Goal: Information Seeking & Learning: Learn about a topic

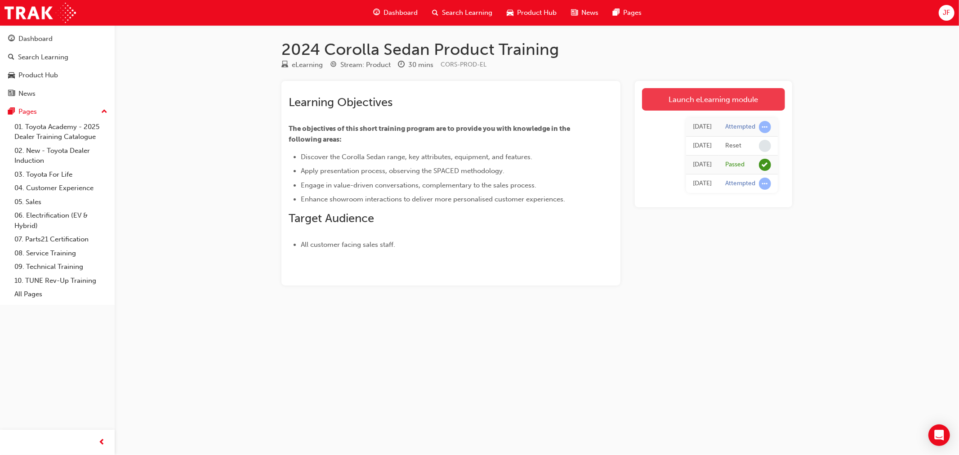
click at [708, 102] on link "Launch eLearning module" at bounding box center [713, 99] width 143 height 22
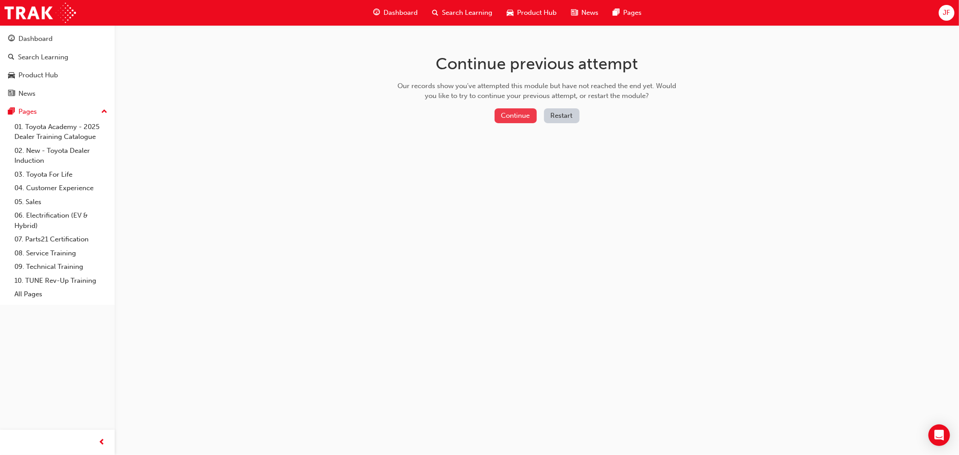
click at [503, 114] on button "Continue" at bounding box center [516, 115] width 42 height 15
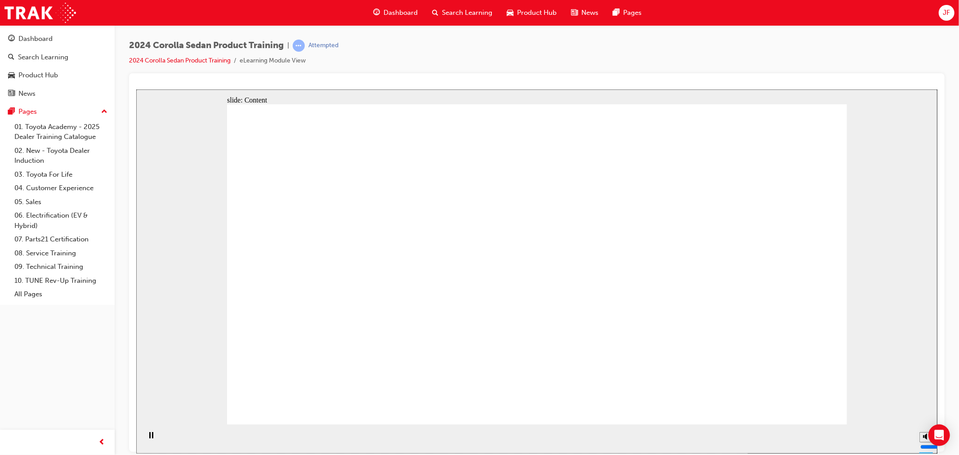
drag, startPoint x: 628, startPoint y: 302, endPoint x: 593, endPoint y: 288, distance: 37.2
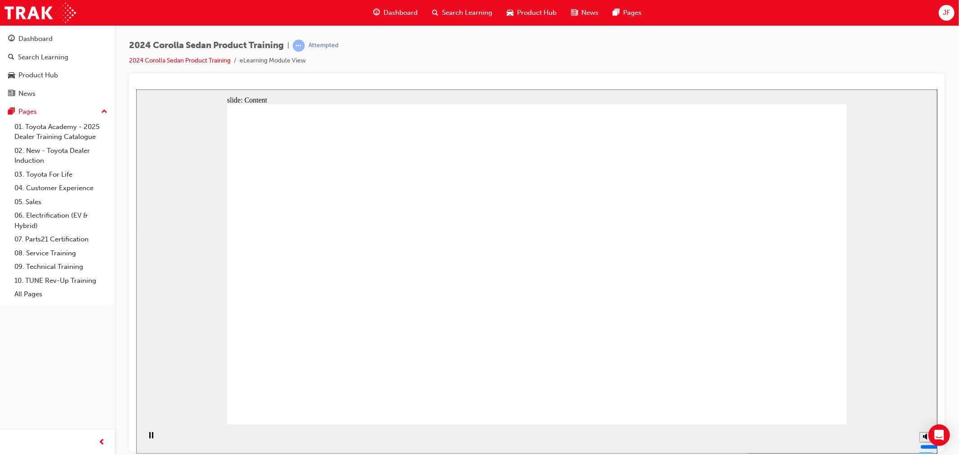
drag, startPoint x: 319, startPoint y: 224, endPoint x: 315, endPoint y: 238, distance: 14.4
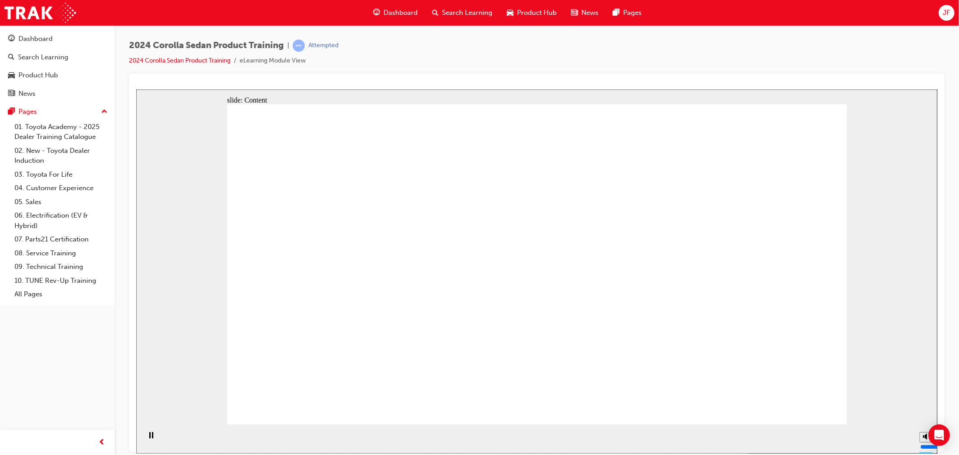
drag, startPoint x: 318, startPoint y: 251, endPoint x: 318, endPoint y: 286, distance: 34.2
drag, startPoint x: 376, startPoint y: 301, endPoint x: 376, endPoint y: 292, distance: 9.5
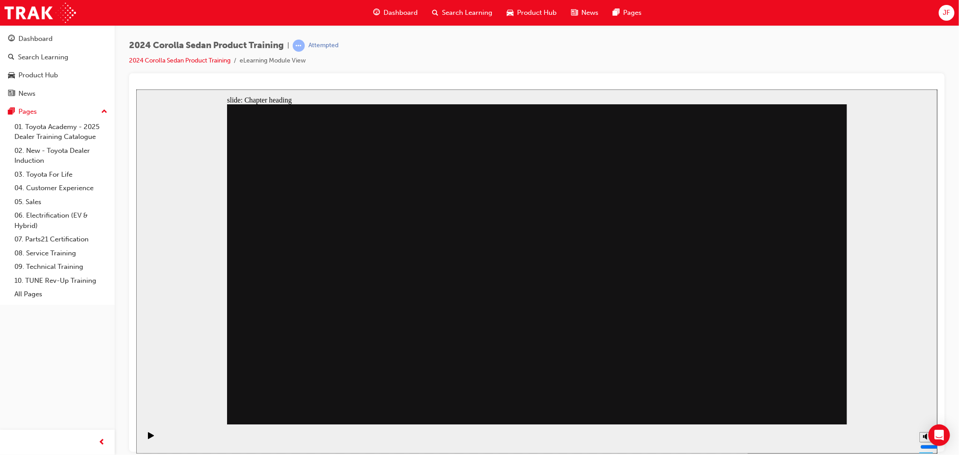
drag, startPoint x: 376, startPoint y: 213, endPoint x: 385, endPoint y: 264, distance: 52.0
drag, startPoint x: 551, startPoint y: 184, endPoint x: 553, endPoint y: 189, distance: 5.4
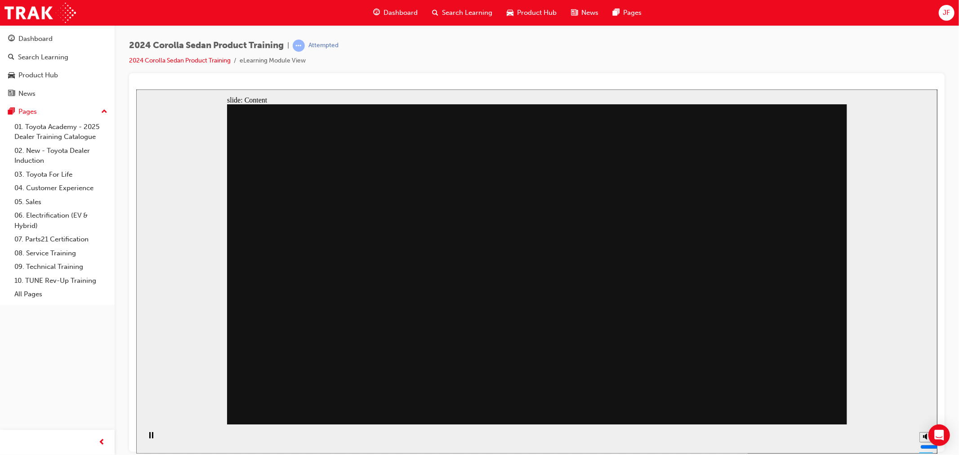
drag, startPoint x: 671, startPoint y: 188, endPoint x: 677, endPoint y: 254, distance: 66.4
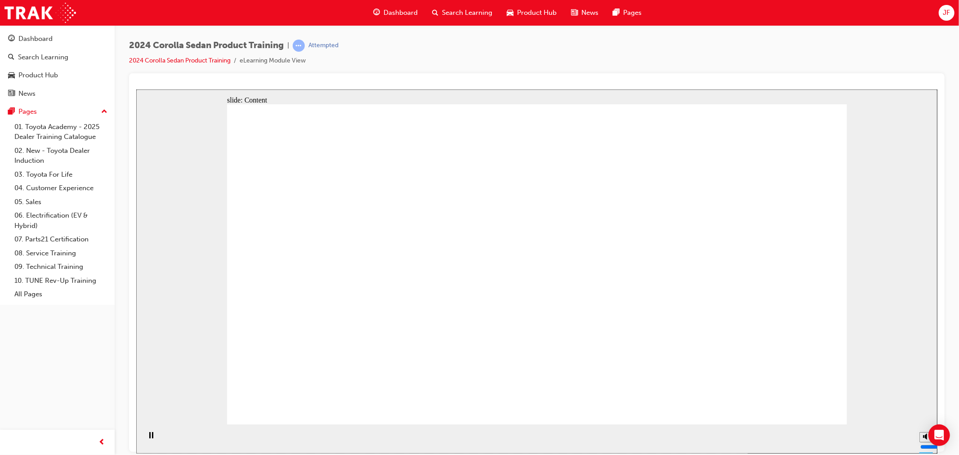
drag, startPoint x: 366, startPoint y: 219, endPoint x: 378, endPoint y: 237, distance: 21.2
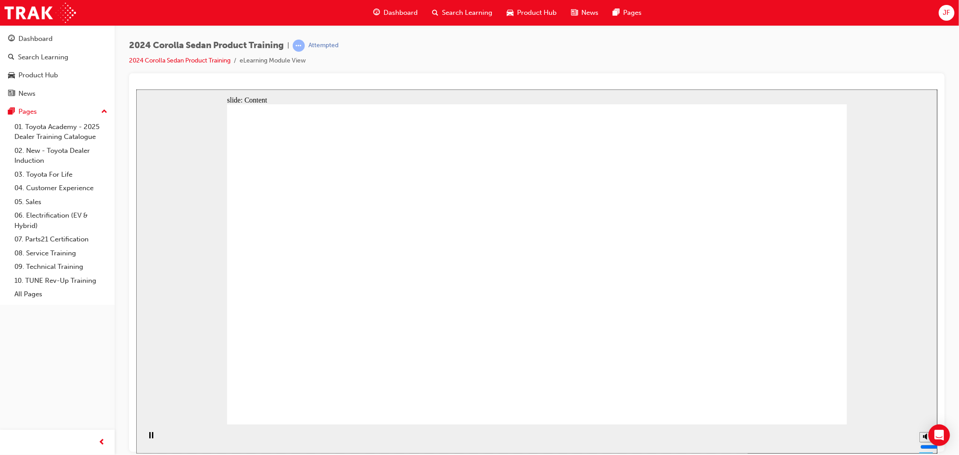
drag, startPoint x: 420, startPoint y: 221, endPoint x: 379, endPoint y: 228, distance: 41.6
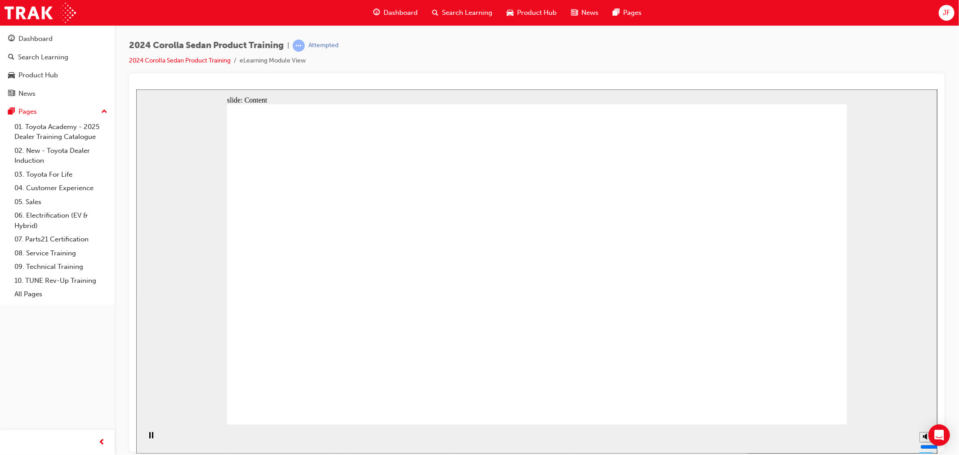
drag, startPoint x: 420, startPoint y: 292, endPoint x: 420, endPoint y: 260, distance: 31.9
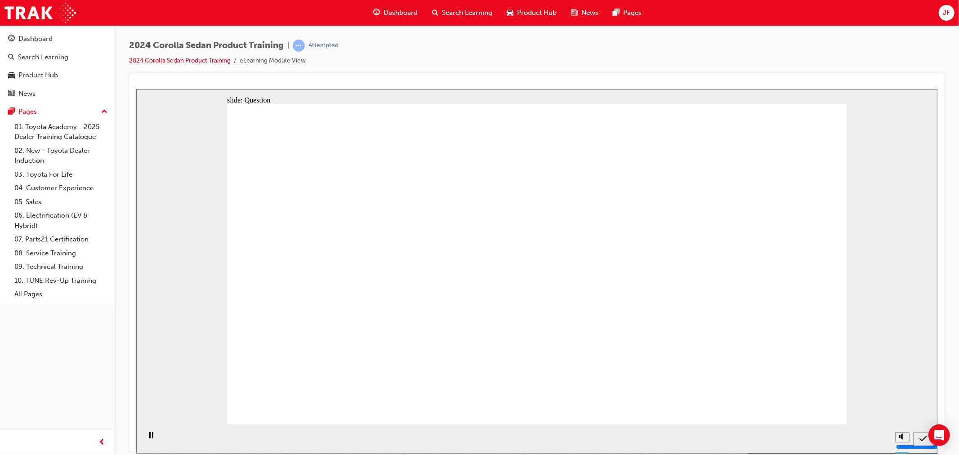
radio input "true"
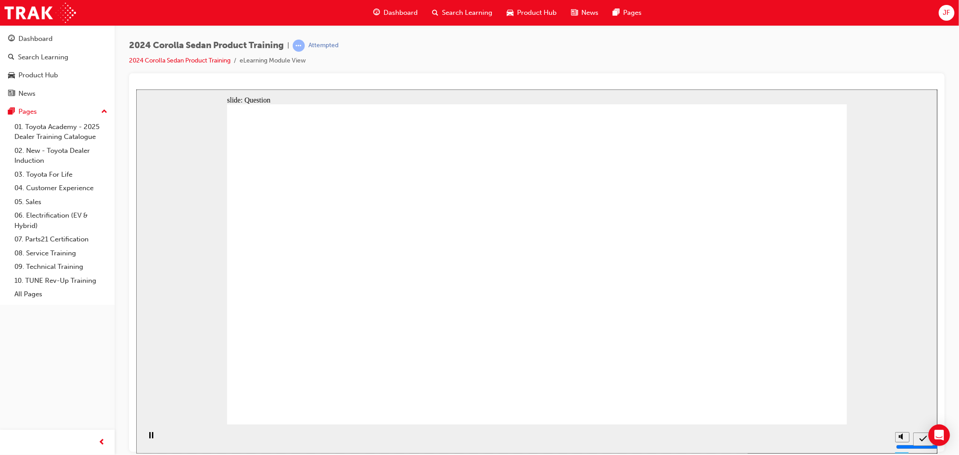
radio input "true"
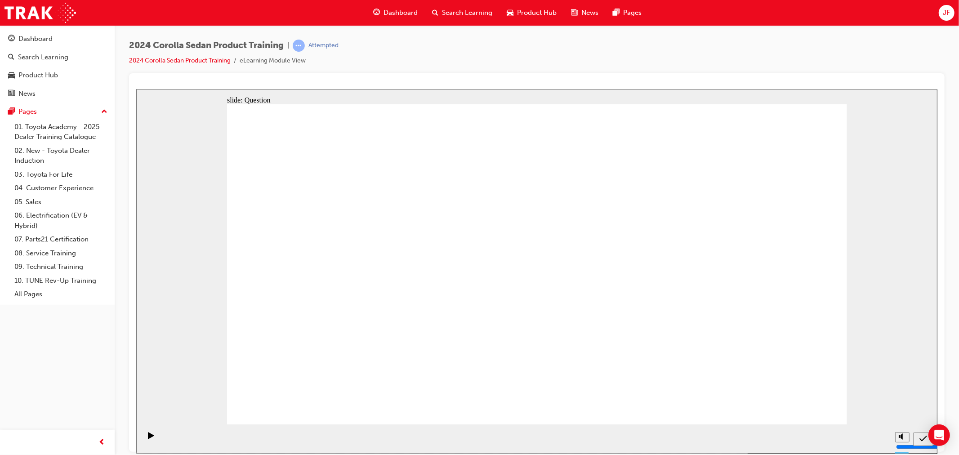
radio input "true"
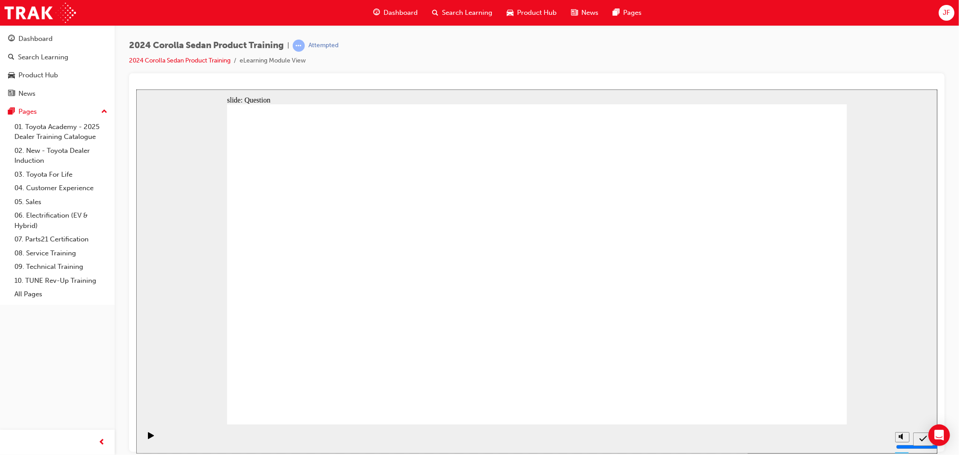
drag, startPoint x: 587, startPoint y: 263, endPoint x: 381, endPoint y: 364, distance: 229.2
drag, startPoint x: 463, startPoint y: 252, endPoint x: 567, endPoint y: 347, distance: 140.4
drag, startPoint x: 673, startPoint y: 264, endPoint x: 666, endPoint y: 247, distance: 18.2
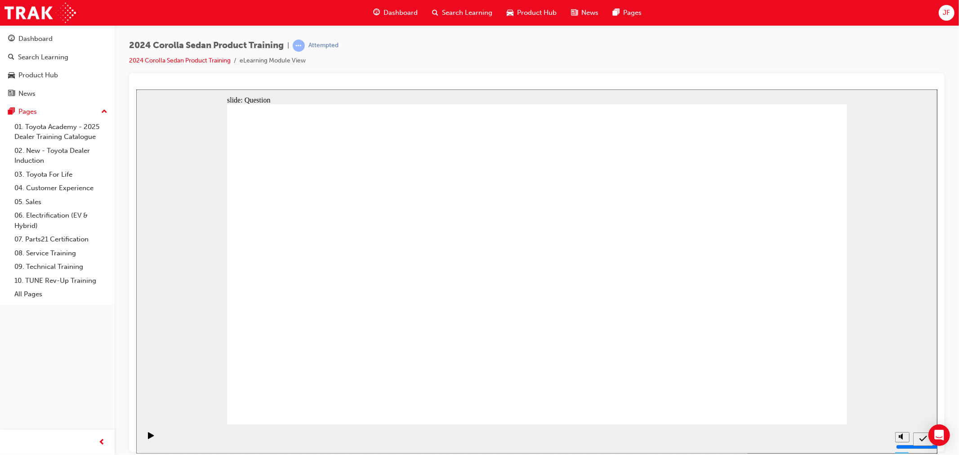
drag, startPoint x: 675, startPoint y: 249, endPoint x: 478, endPoint y: 349, distance: 220.8
drag, startPoint x: 527, startPoint y: 298, endPoint x: 568, endPoint y: 237, distance: 73.0
drag, startPoint x: 405, startPoint y: 259, endPoint x: 638, endPoint y: 286, distance: 235.0
drag, startPoint x: 375, startPoint y: 305, endPoint x: 452, endPoint y: 284, distance: 79.9
drag, startPoint x: 553, startPoint y: 232, endPoint x: 592, endPoint y: 339, distance: 114.5
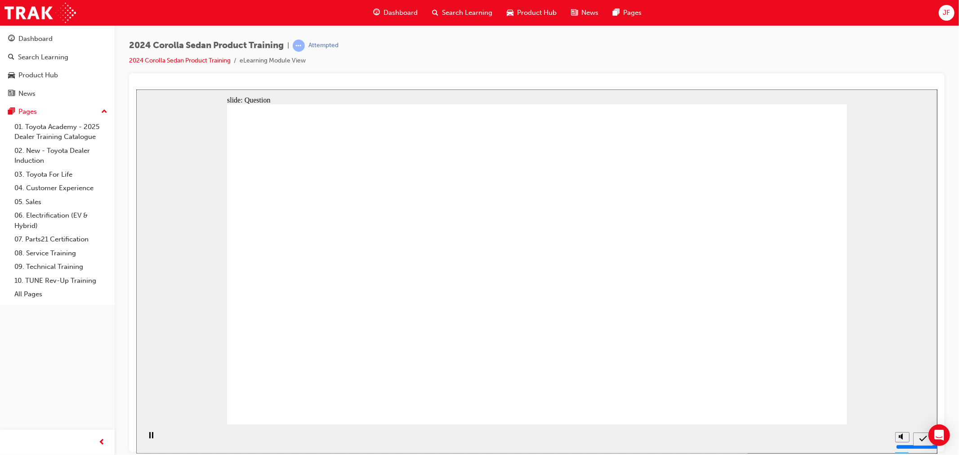
radio input "true"
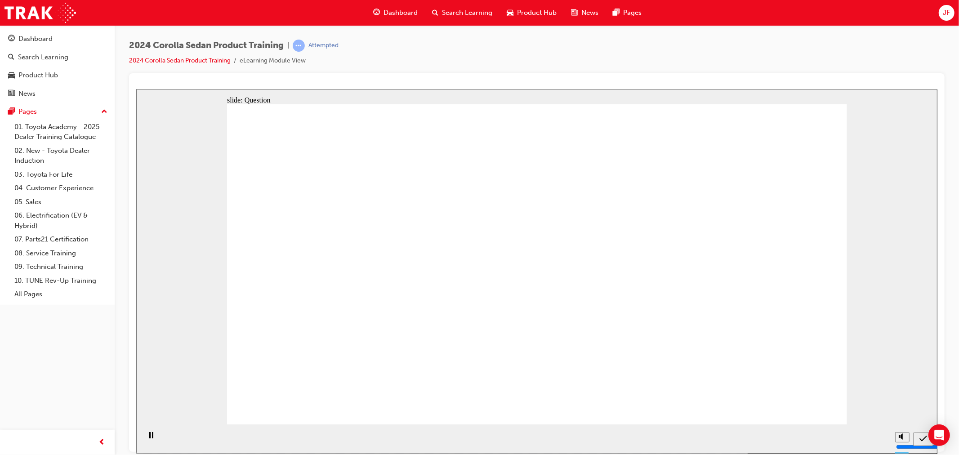
radio input "true"
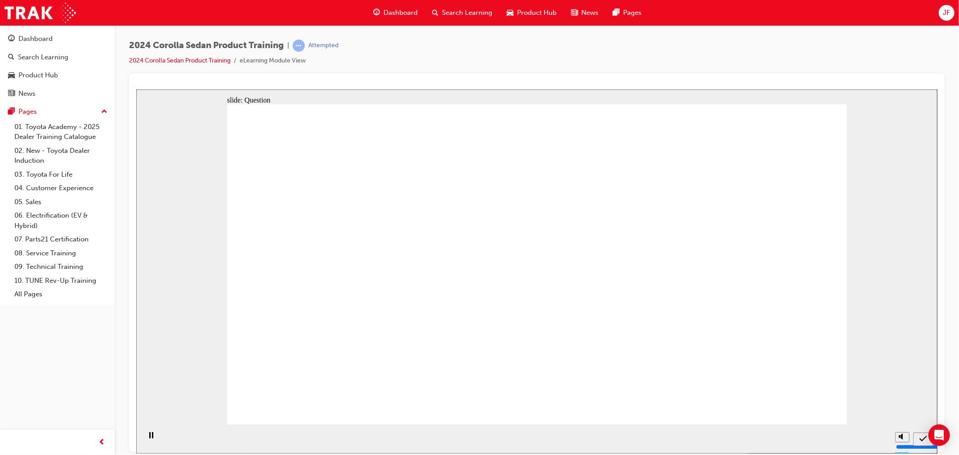
radio input "true"
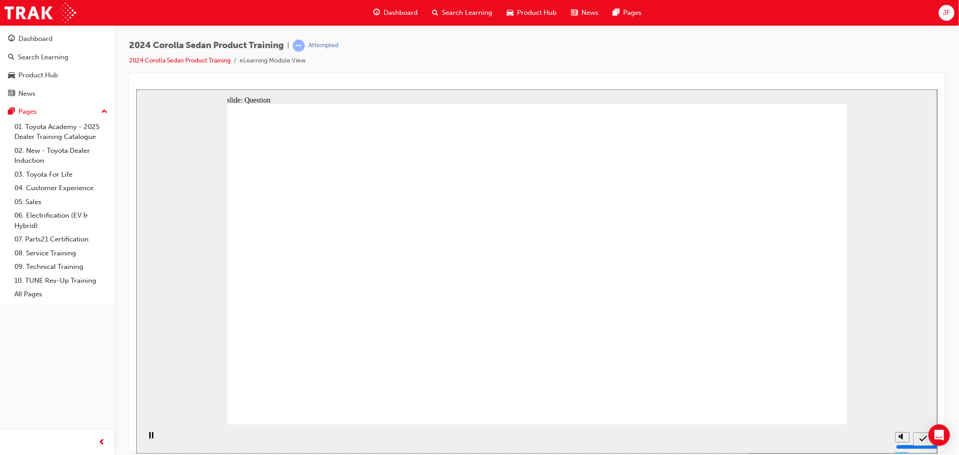
radio input "true"
drag, startPoint x: 509, startPoint y: 263, endPoint x: 613, endPoint y: 353, distance: 137.4
drag, startPoint x: 585, startPoint y: 272, endPoint x: 382, endPoint y: 354, distance: 219.1
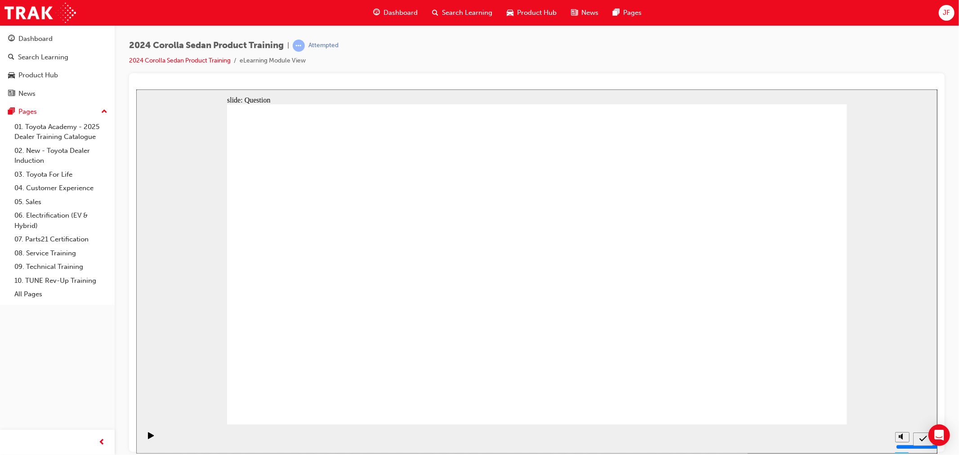
drag, startPoint x: 379, startPoint y: 257, endPoint x: 484, endPoint y: 358, distance: 146.3
drag, startPoint x: 698, startPoint y: 247, endPoint x: 496, endPoint y: 347, distance: 225.0
drag, startPoint x: 518, startPoint y: 308, endPoint x: 630, endPoint y: 201, distance: 155.5
drag, startPoint x: 518, startPoint y: 359, endPoint x: 487, endPoint y: 350, distance: 32.3
drag, startPoint x: 668, startPoint y: 319, endPoint x: 705, endPoint y: 375, distance: 68.1
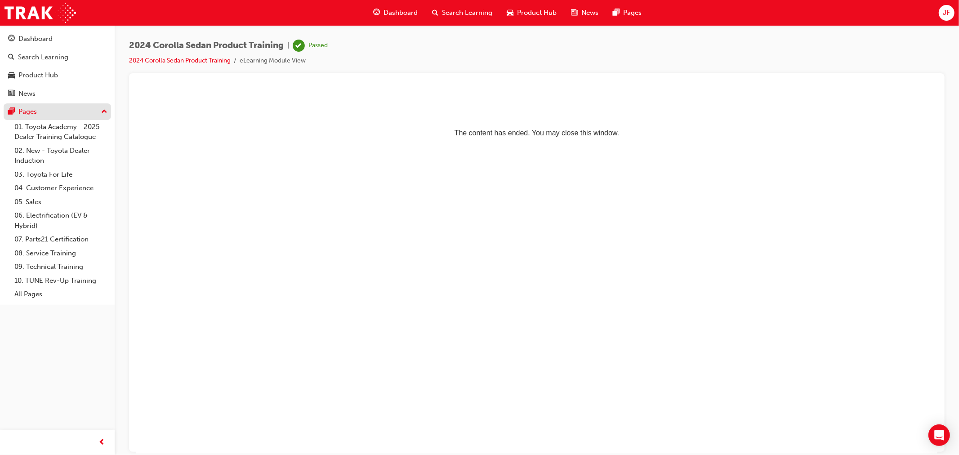
click at [40, 116] on div "Pages" at bounding box center [57, 111] width 98 height 11
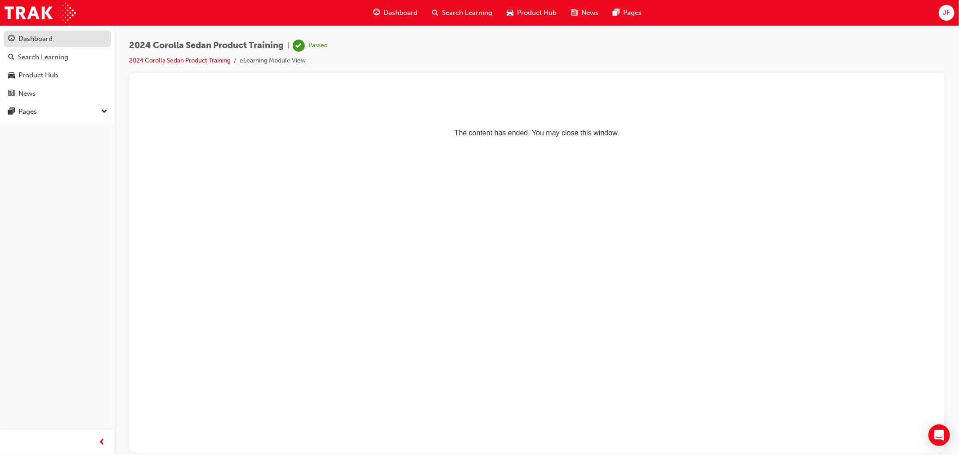
click at [63, 40] on div "Dashboard" at bounding box center [57, 38] width 98 height 11
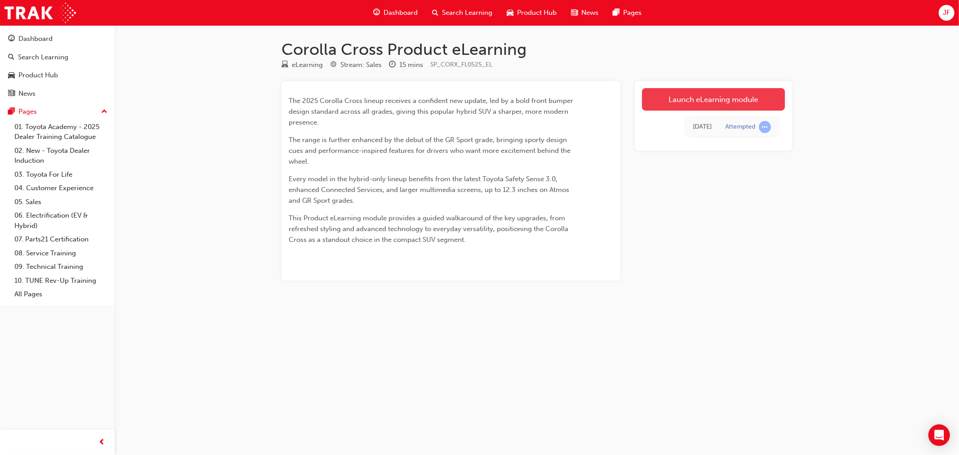
click at [698, 95] on link "Launch eLearning module" at bounding box center [713, 99] width 143 height 22
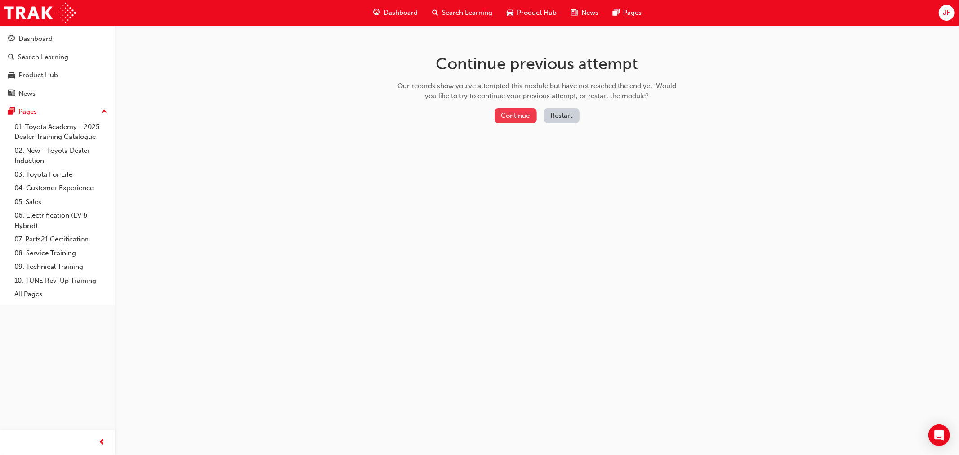
click at [519, 122] on button "Continue" at bounding box center [516, 115] width 42 height 15
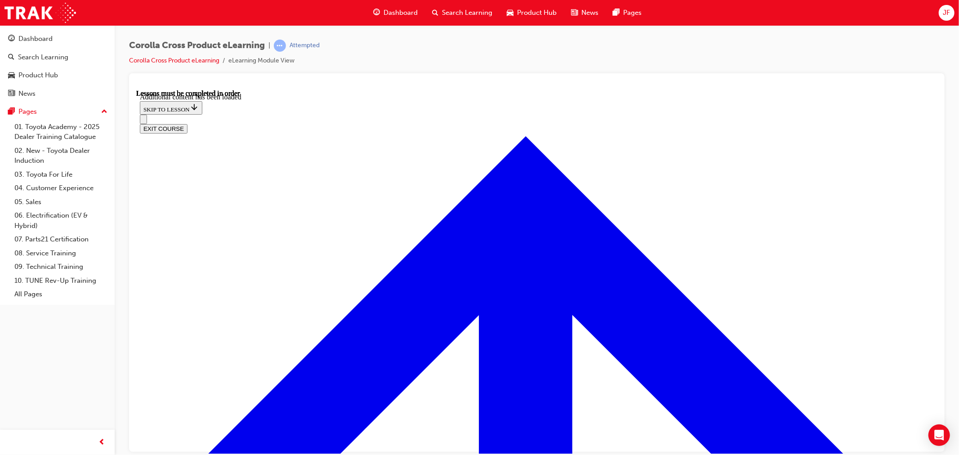
scroll to position [1380, 0]
radio input "true"
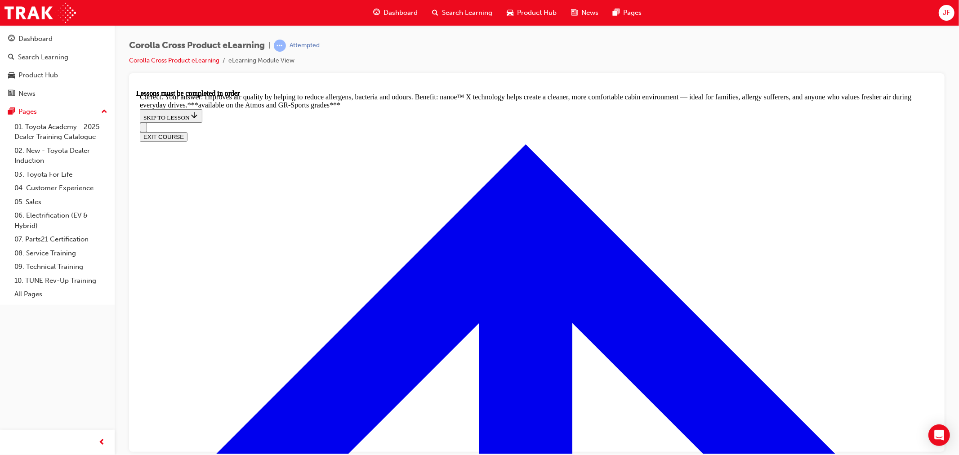
scroll to position [1830, 0]
radio input "true"
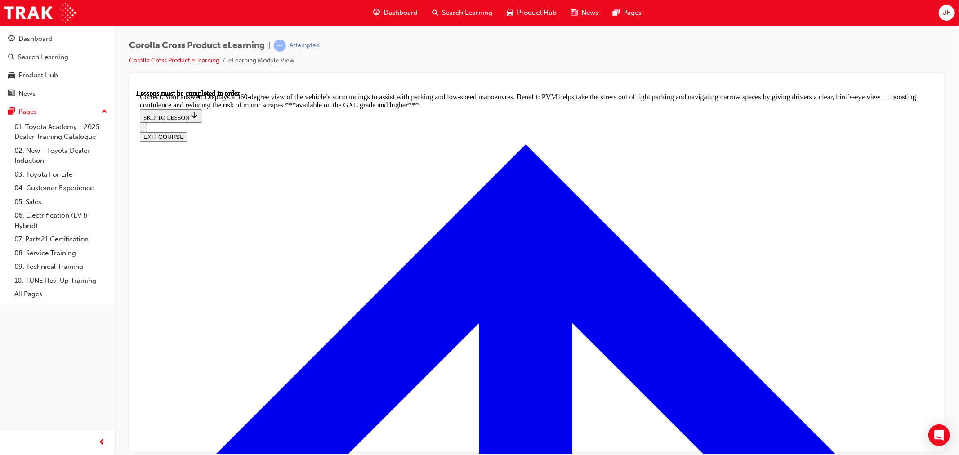
scroll to position [2037, 0]
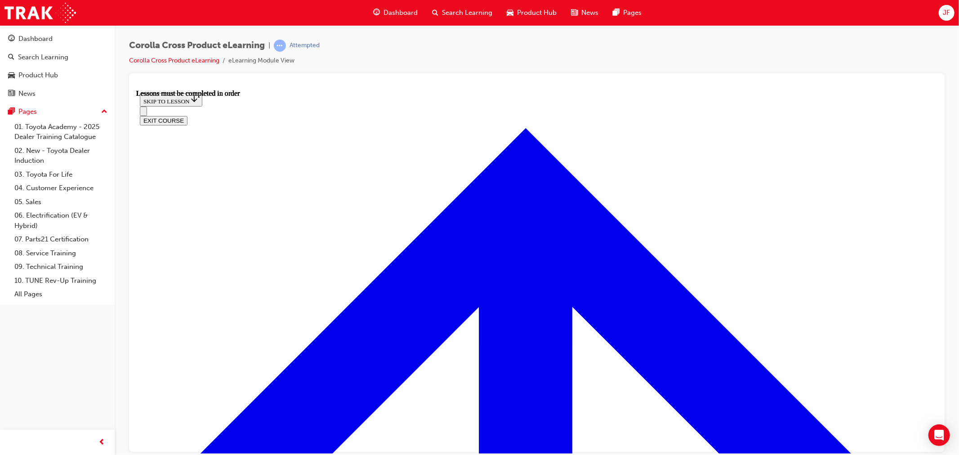
scroll to position [852, 0]
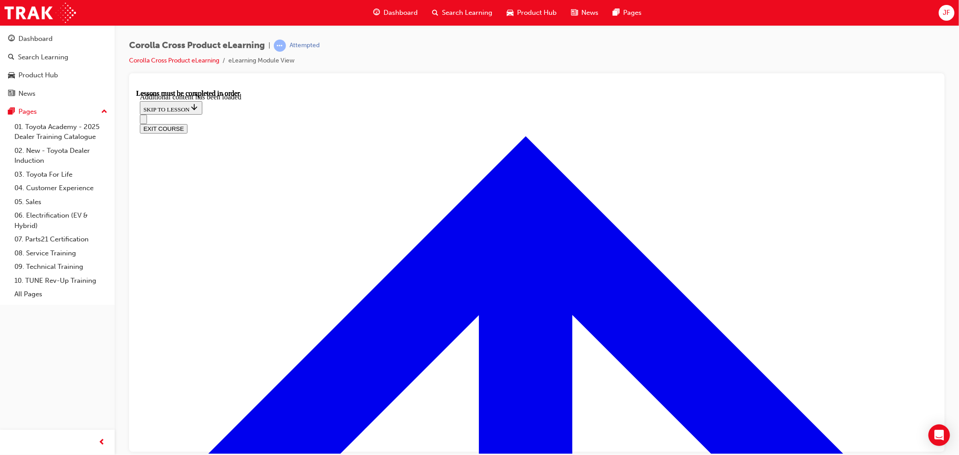
scroll to position [1369, 0]
radio input "true"
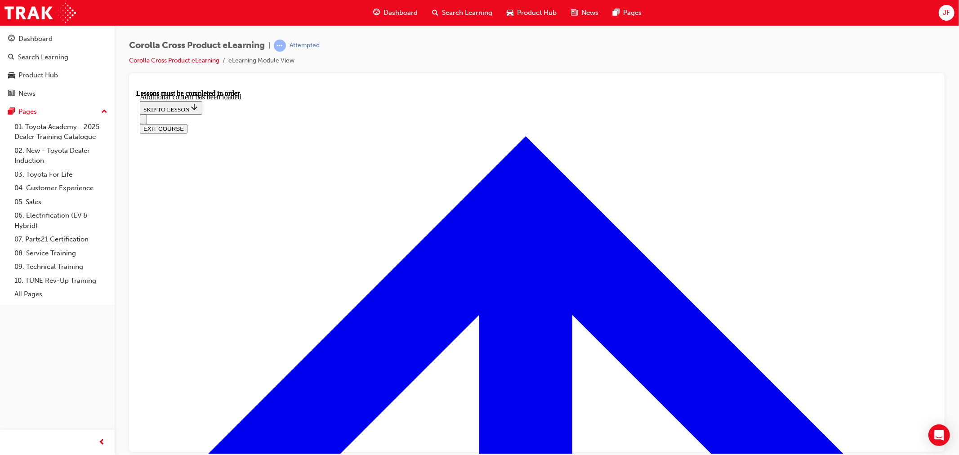
radio input "true"
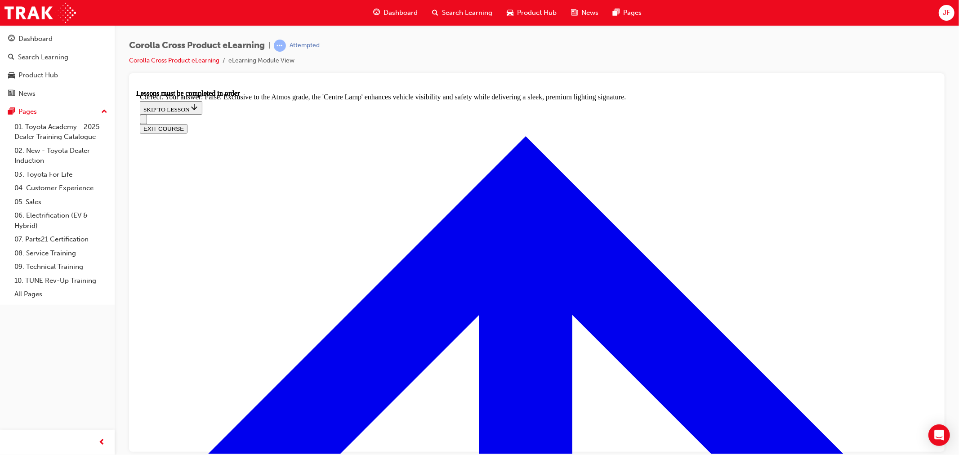
scroll to position [1608, 0]
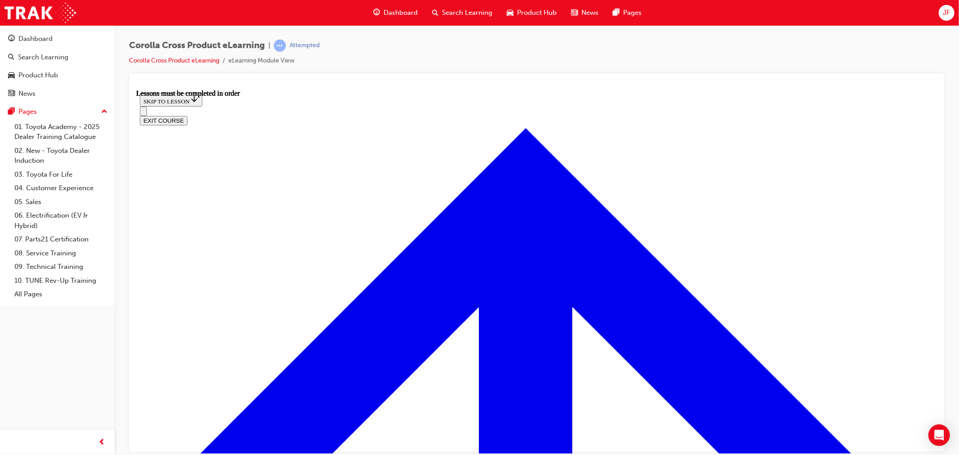
scroll to position [832, 0]
drag, startPoint x: 597, startPoint y: 285, endPoint x: 544, endPoint y: 282, distance: 52.2
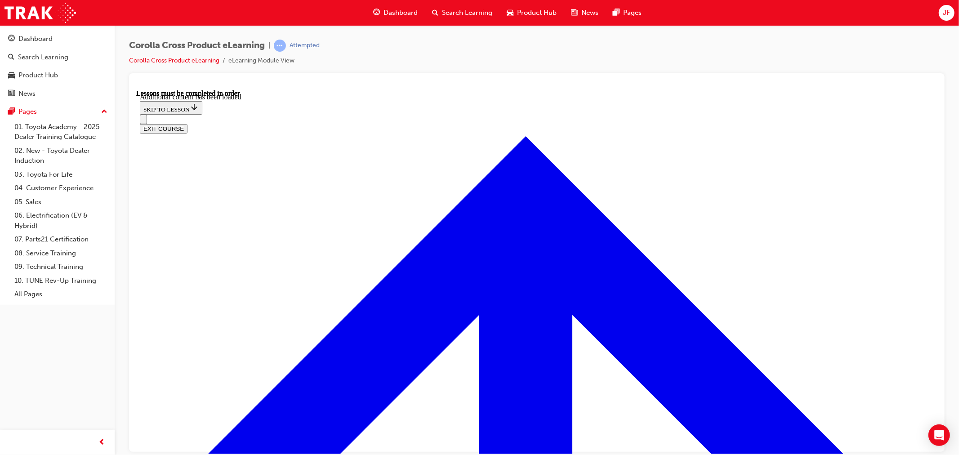
scroll to position [1071, 0]
radio input "true"
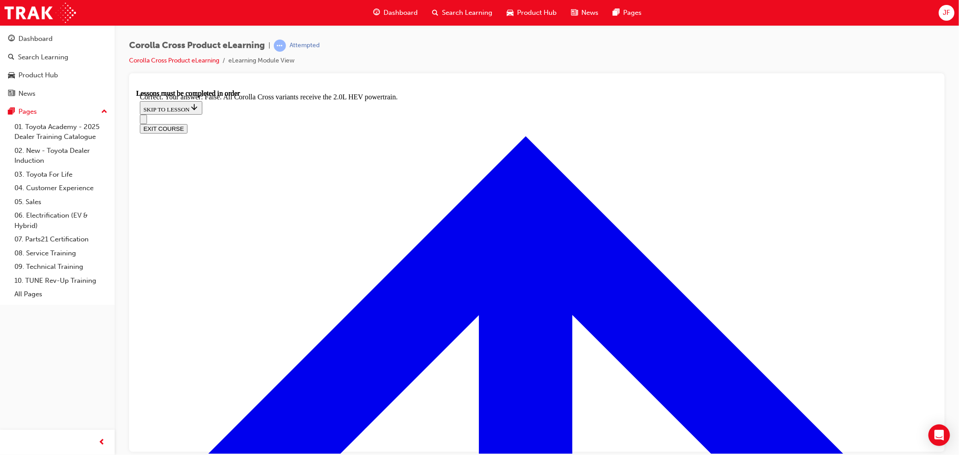
scroll to position [1216, 0]
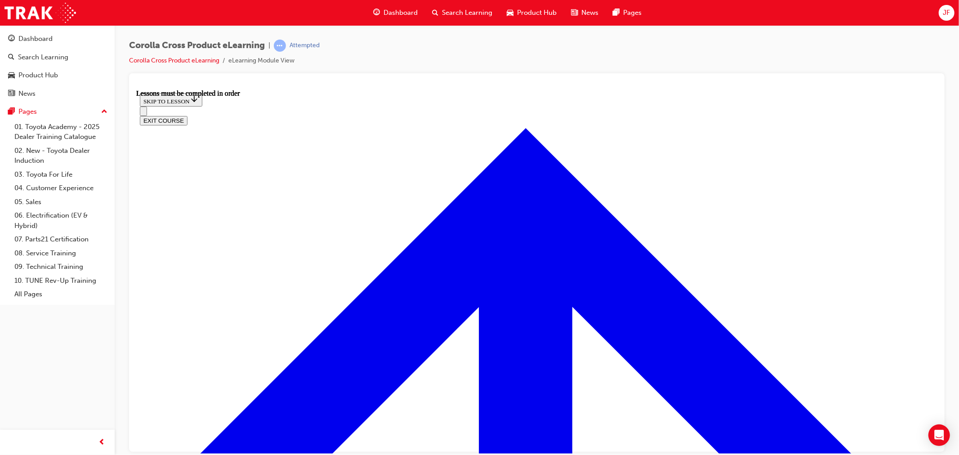
scroll to position [802, 0]
drag, startPoint x: 312, startPoint y: 282, endPoint x: 319, endPoint y: 269, distance: 15.3
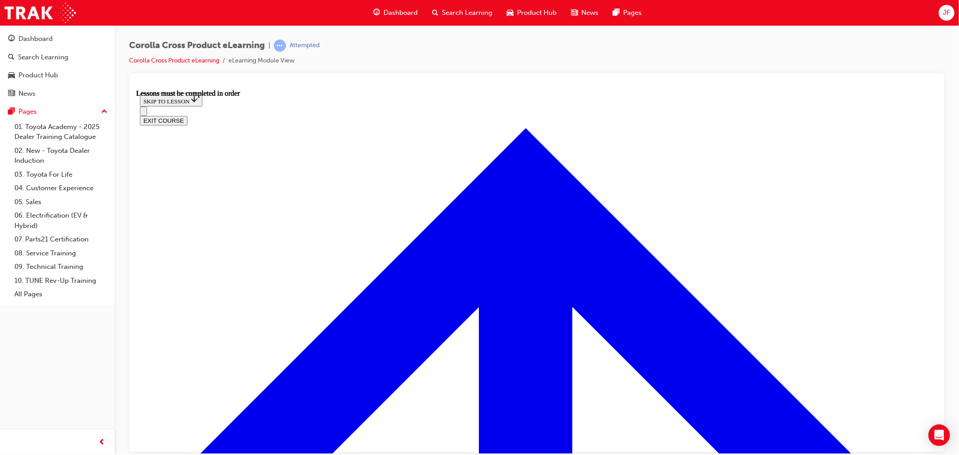
scroll to position [799, 0]
drag, startPoint x: 356, startPoint y: 219, endPoint x: 694, endPoint y: 184, distance: 340.0
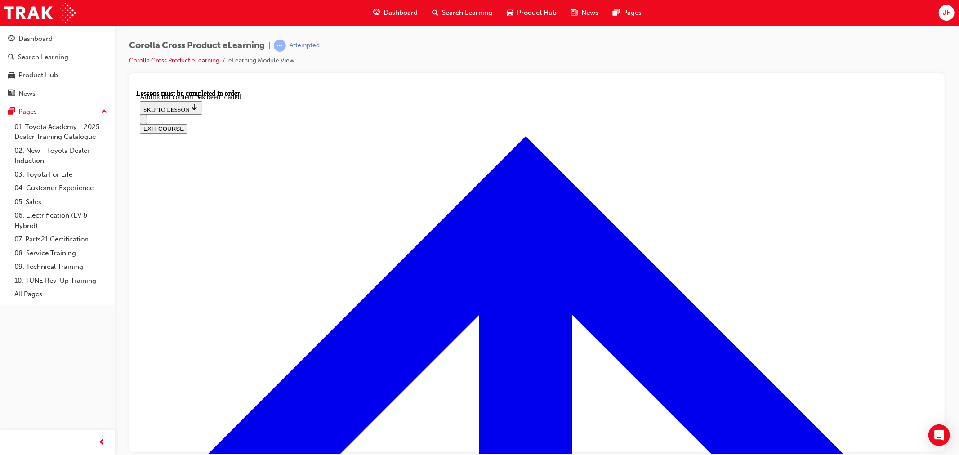
scroll to position [1140, 0]
radio input "true"
drag, startPoint x: 528, startPoint y: 333, endPoint x: 536, endPoint y: 341, distance: 11.1
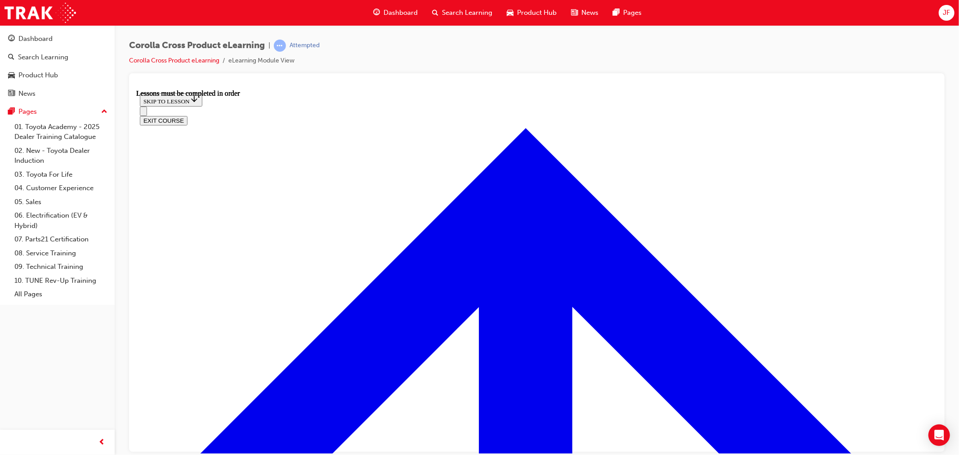
scroll to position [700, 0]
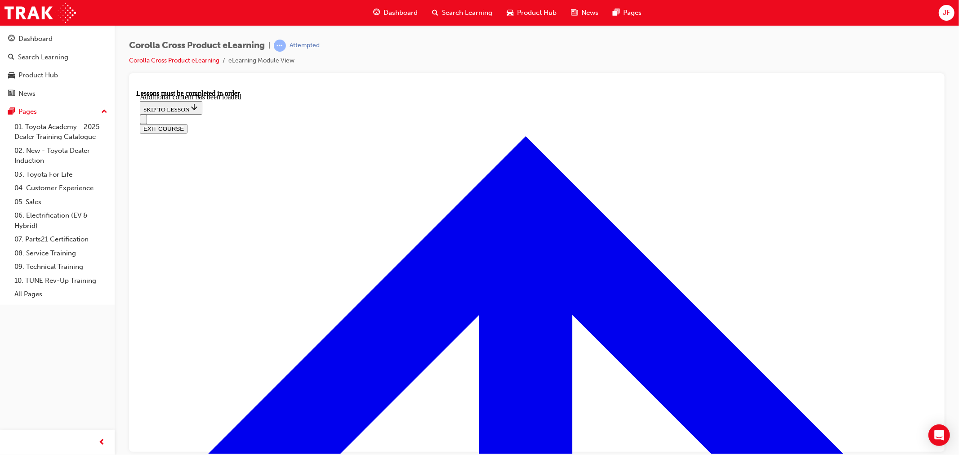
scroll to position [1467, 0]
radio input "true"
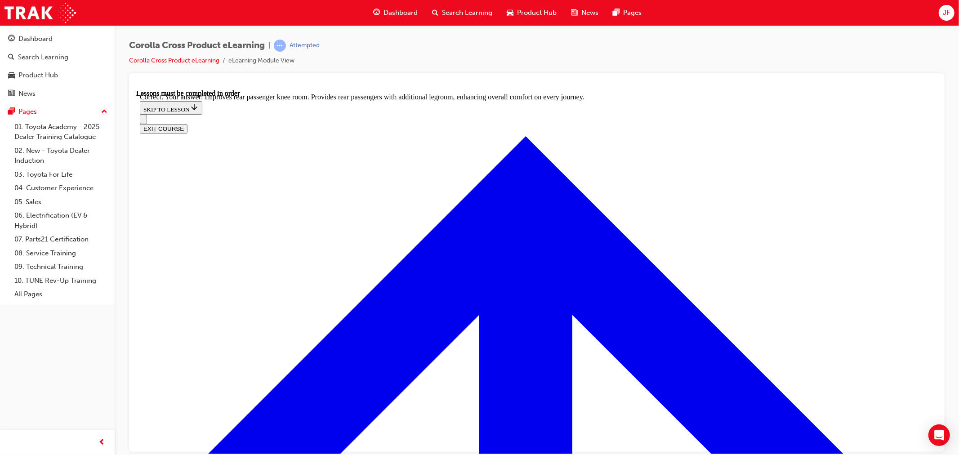
scroll to position [1706, 0]
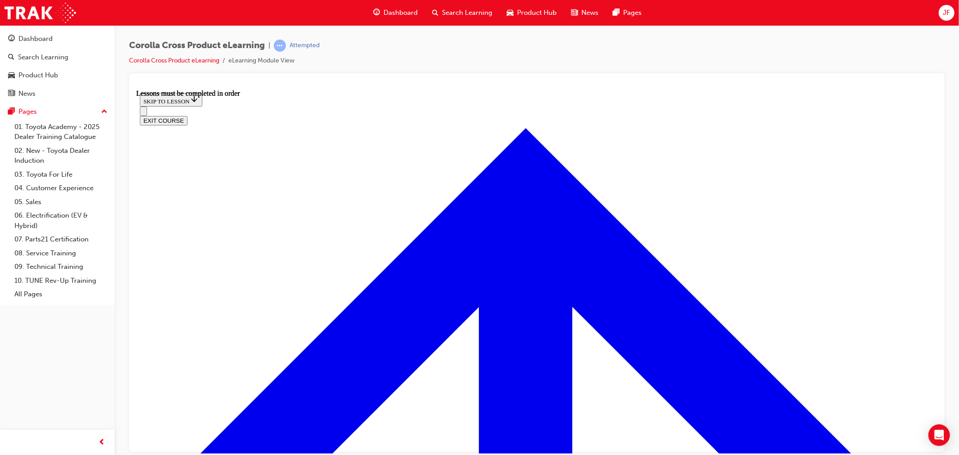
scroll to position [830, 0]
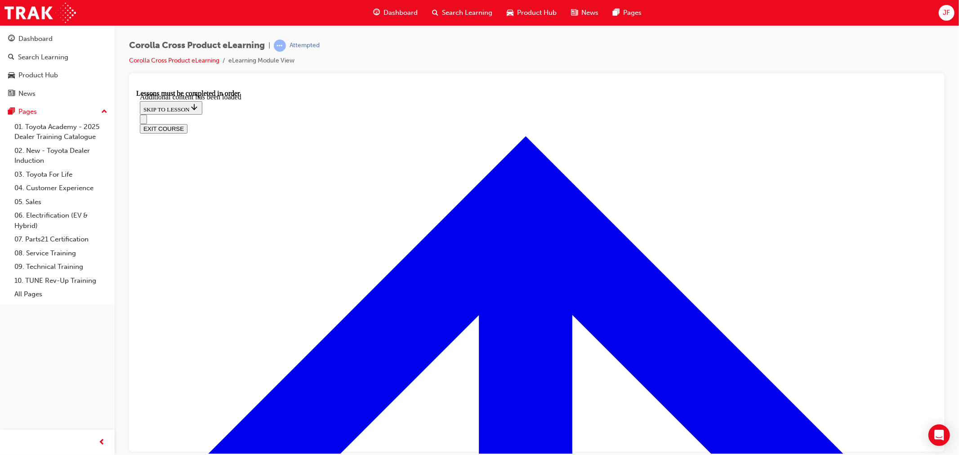
scroll to position [1337, 0]
radio input "true"
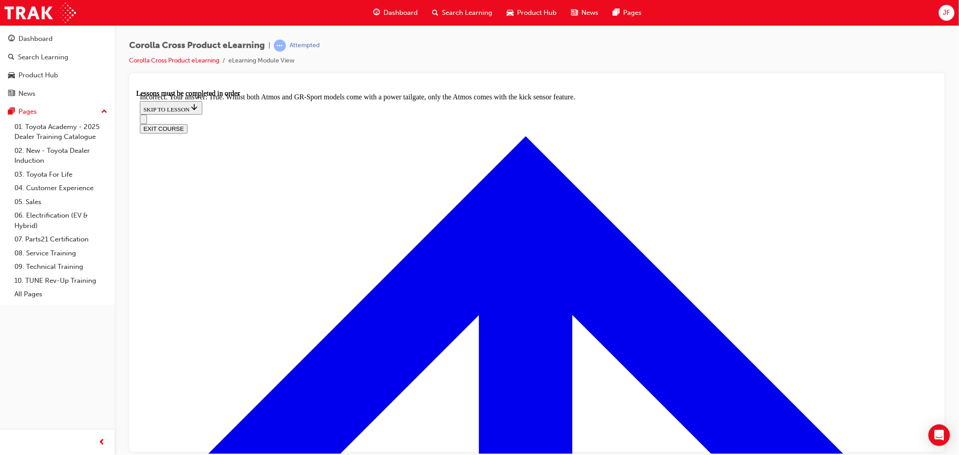
radio input "true"
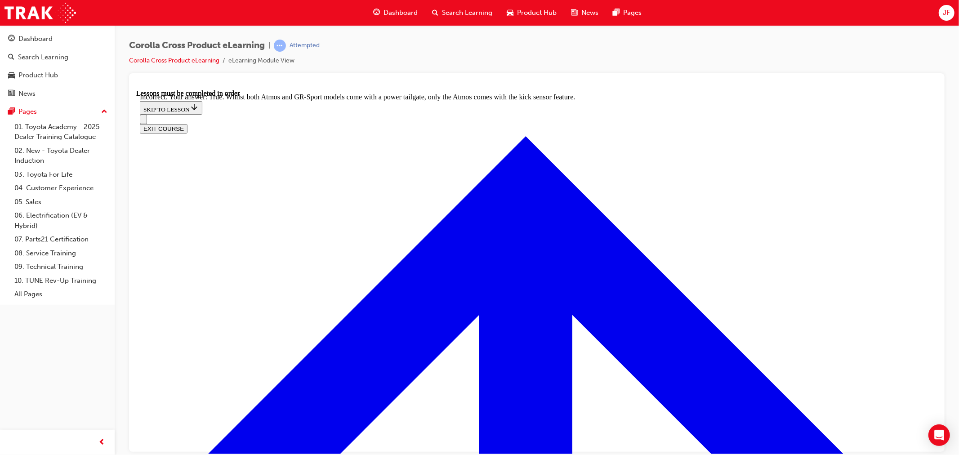
radio input "true"
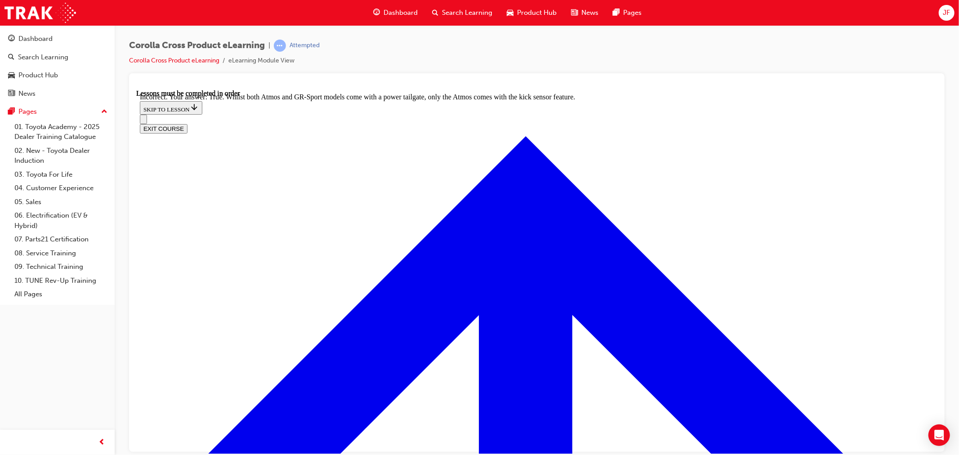
radio input "true"
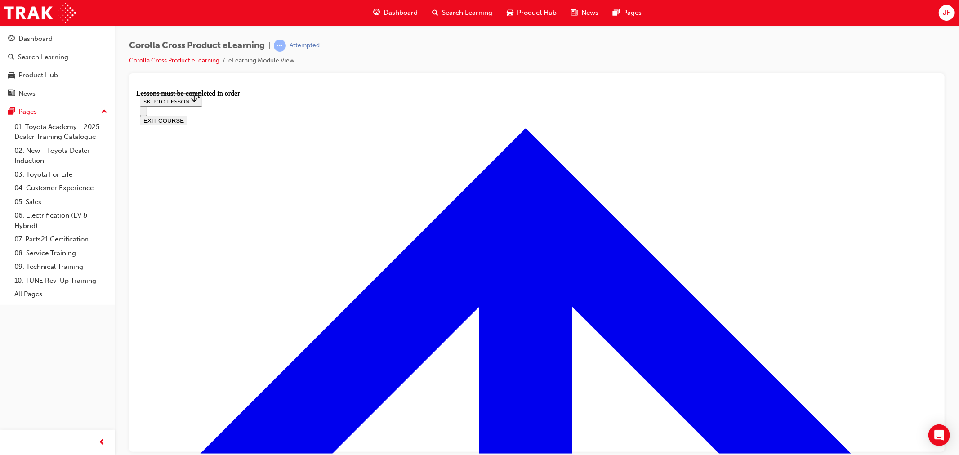
scroll to position [999, 0]
drag, startPoint x: 745, startPoint y: 417, endPoint x: 576, endPoint y: 380, distance: 173.5
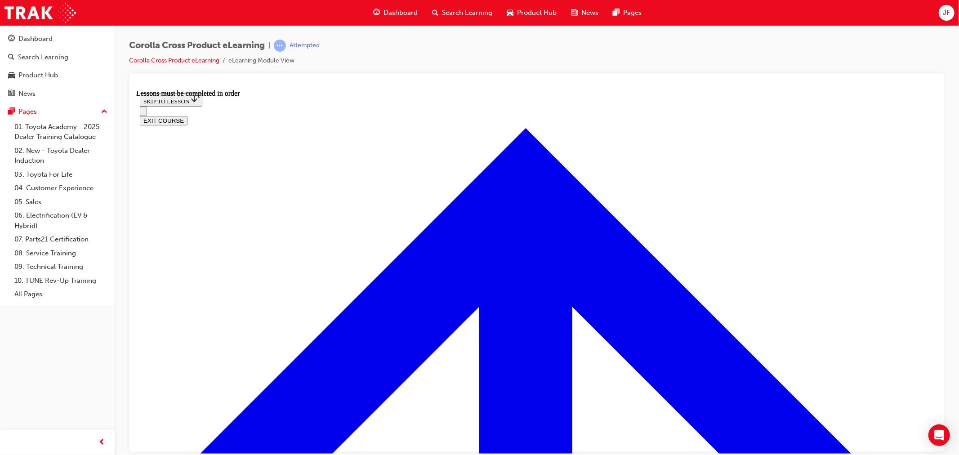
drag, startPoint x: 748, startPoint y: 163, endPoint x: 782, endPoint y: 203, distance: 52.7
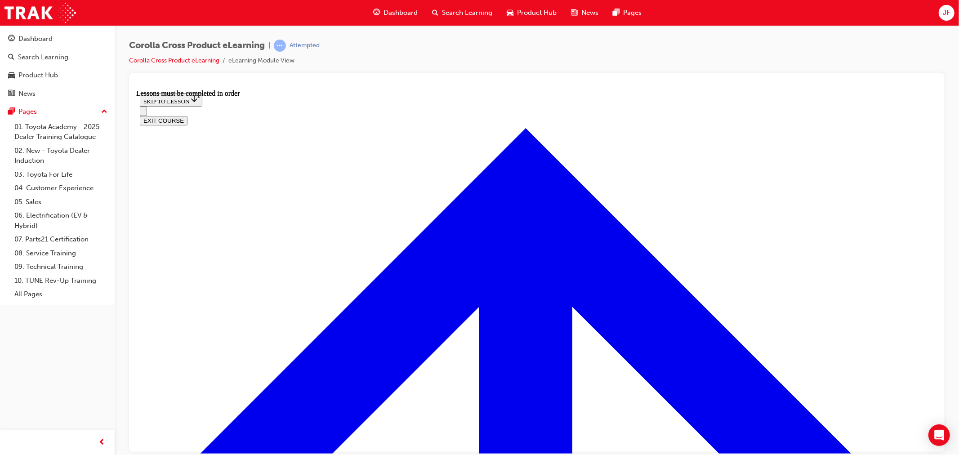
drag, startPoint x: 252, startPoint y: 223, endPoint x: 257, endPoint y: 228, distance: 6.4
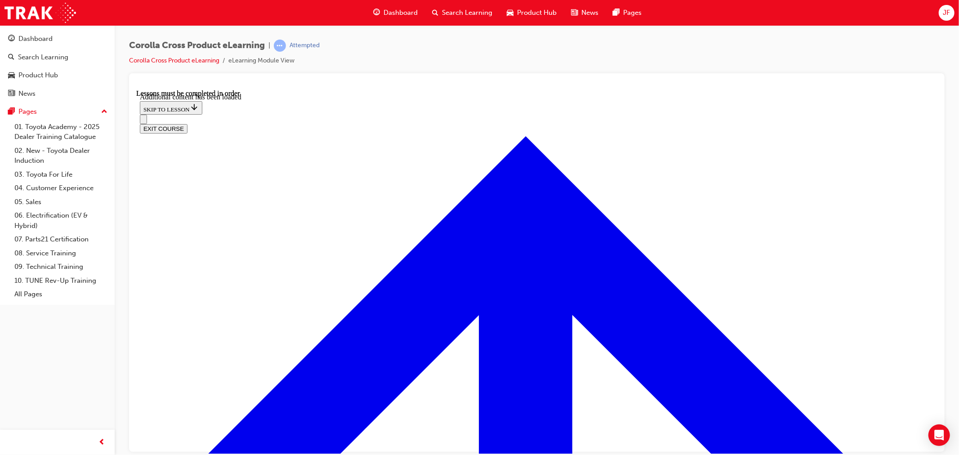
scroll to position [2195, 0]
checkbox input "true"
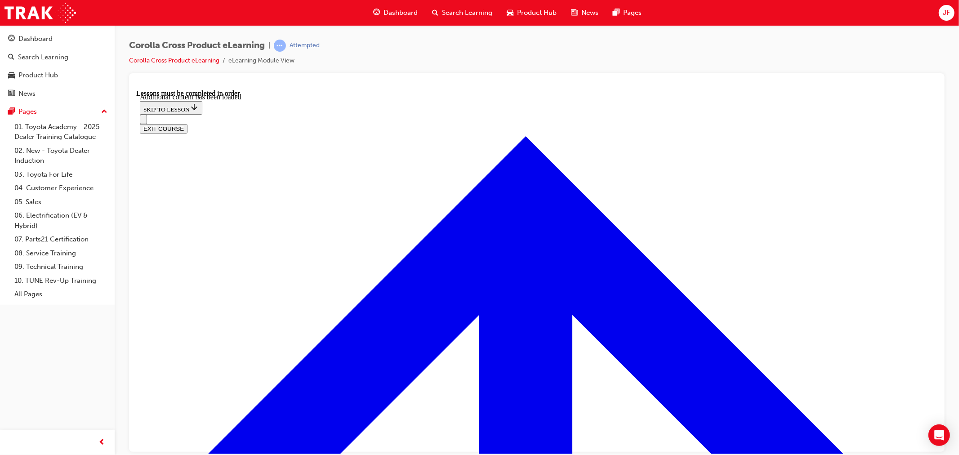
checkbox input "true"
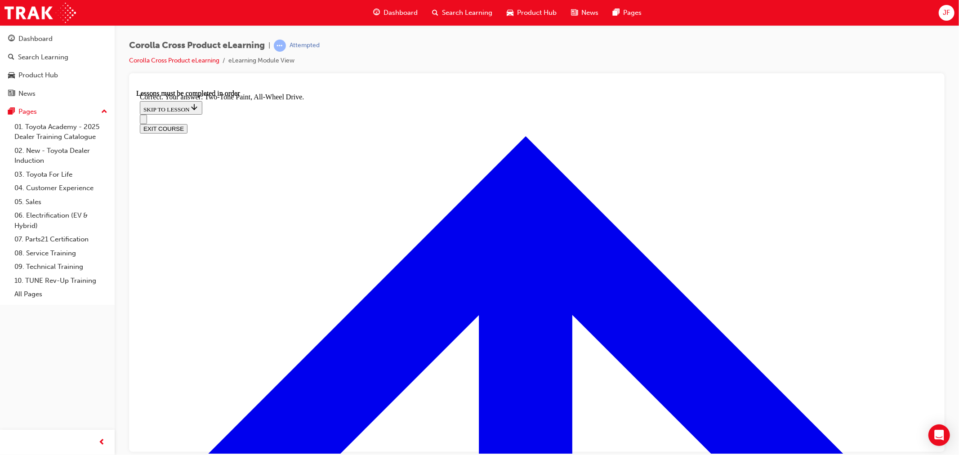
radio input "true"
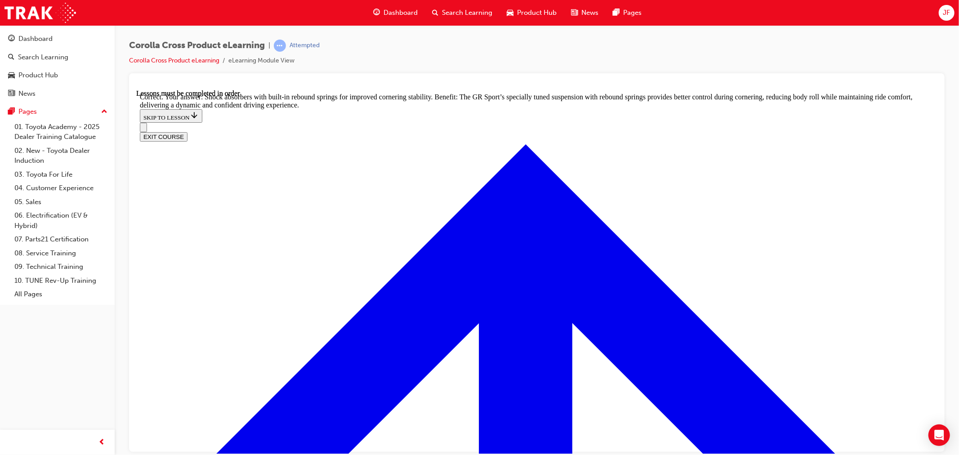
scroll to position [2943, 0]
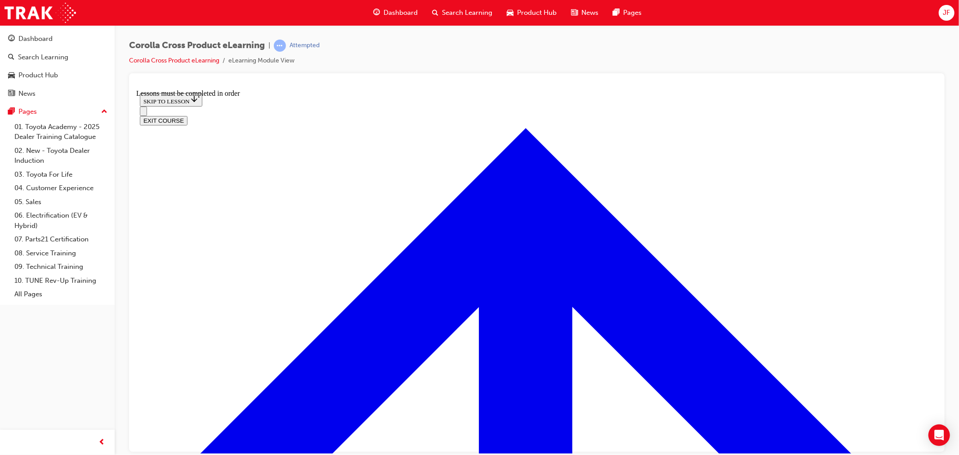
scroll to position [959, 0]
drag, startPoint x: 657, startPoint y: 196, endPoint x: 658, endPoint y: 192, distance: 4.6
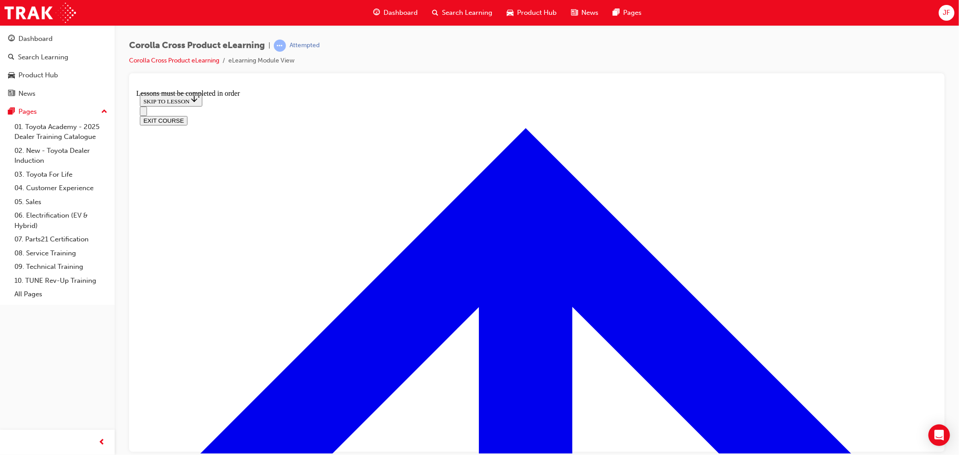
drag, startPoint x: 519, startPoint y: 228, endPoint x: 490, endPoint y: 228, distance: 29.2
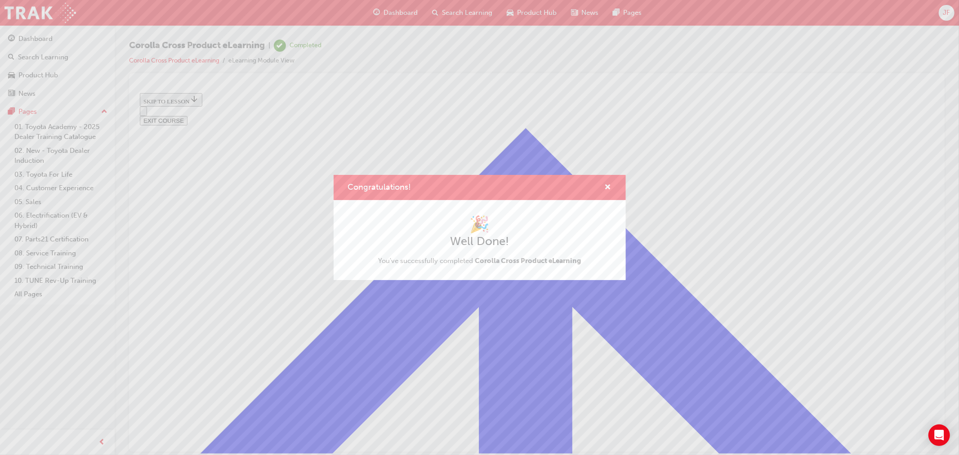
click at [886, 99] on div "Congratulations! 🎉 Well Done! You've successfully completed Corolla Cross Produ…" at bounding box center [479, 227] width 959 height 455
